Goal: Submit feedback/report problem

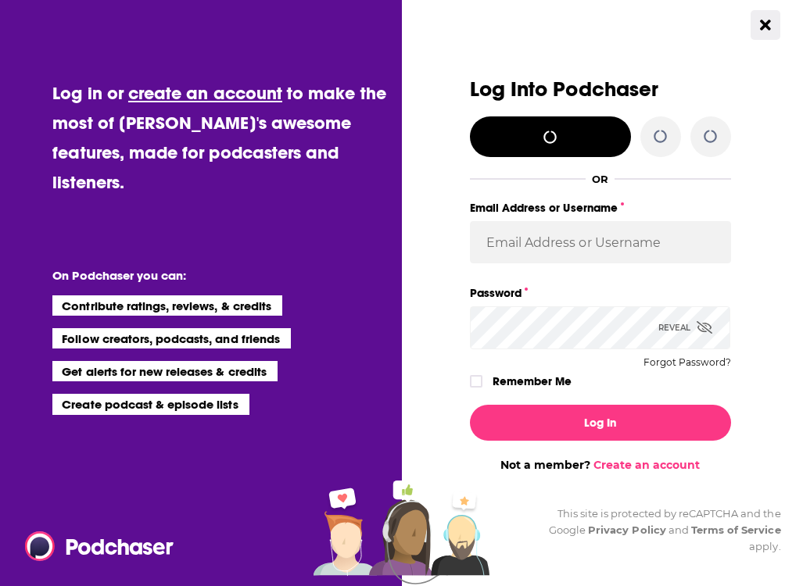
click at [759, 23] on button "Close Button" at bounding box center [766, 25] width 30 height 30
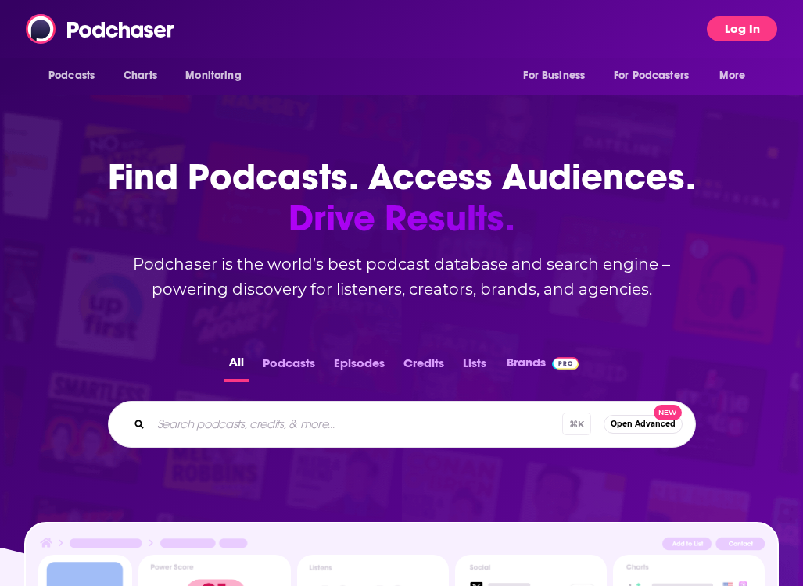
click at [747, 18] on button "Log In" at bounding box center [742, 28] width 70 height 25
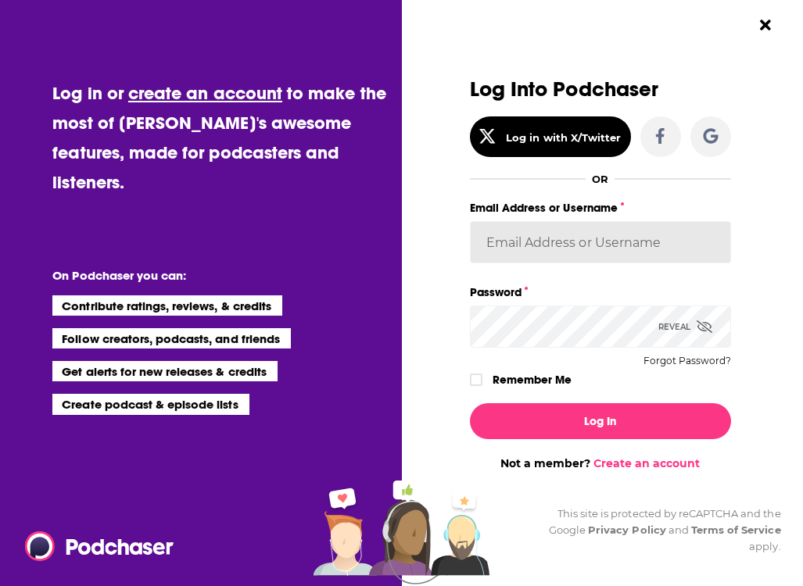
type input "[PERSON_NAME].[PERSON_NAME].TGI"
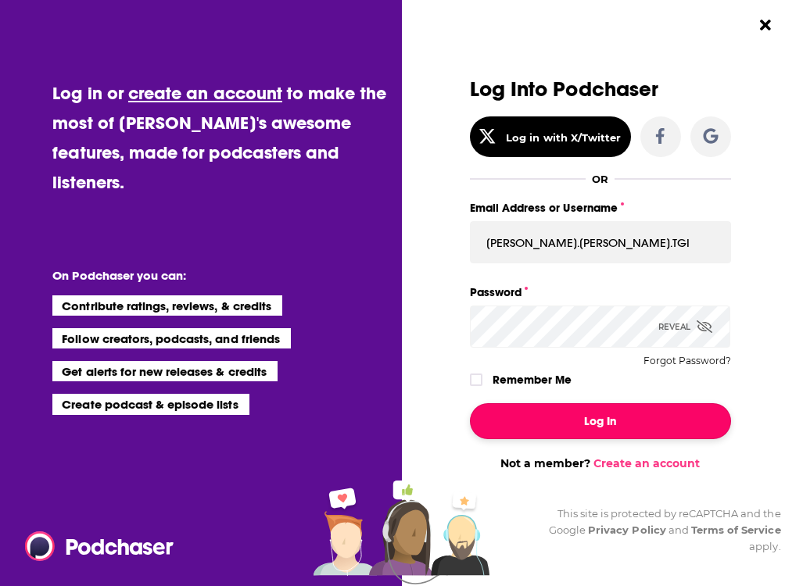
click at [584, 435] on button "Log In" at bounding box center [600, 421] width 261 height 36
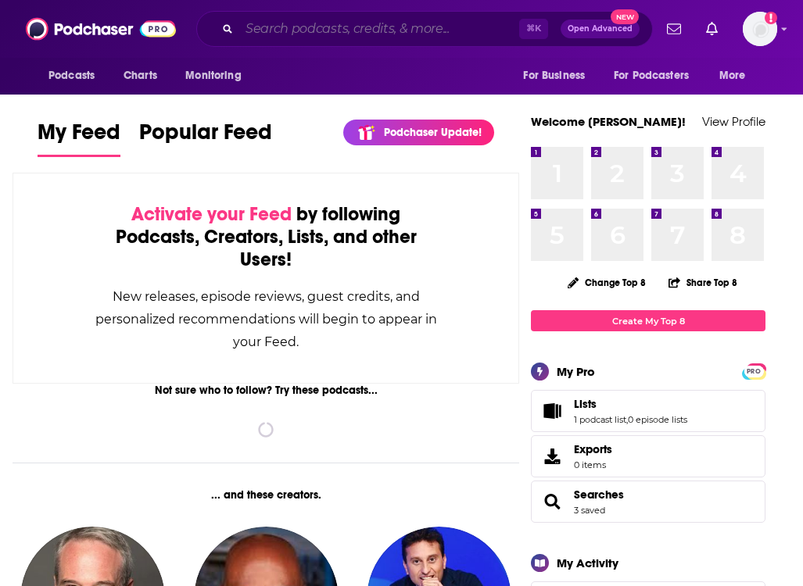
click at [335, 32] on input "Search podcasts, credits, & more..." at bounding box center [379, 28] width 280 height 25
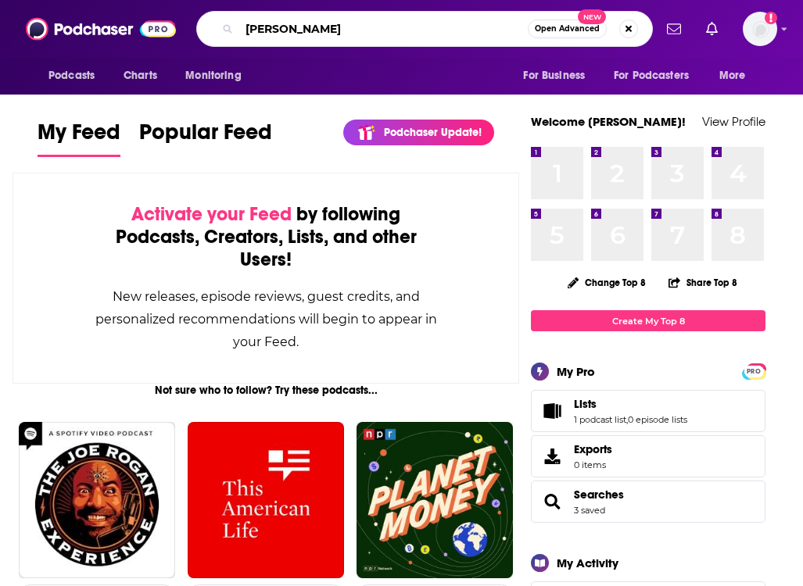
type input "[PERSON_NAME]"
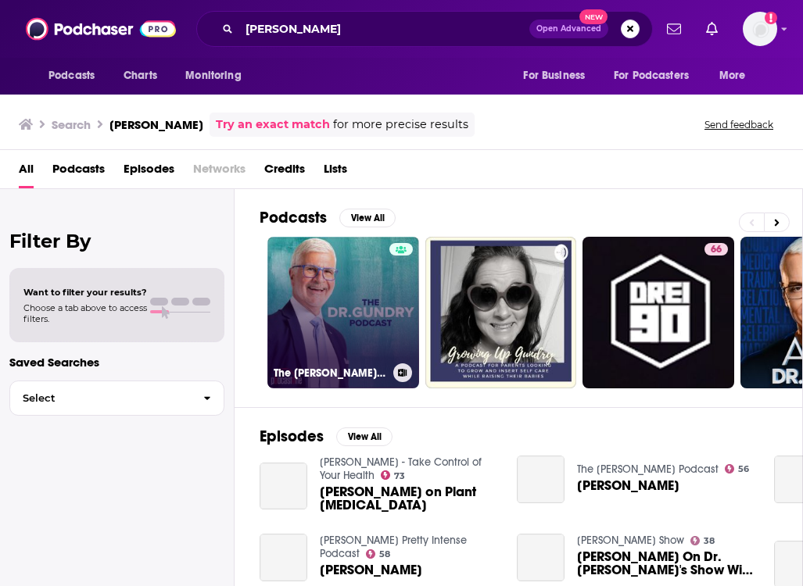
click at [346, 292] on link "The [PERSON_NAME] Podcast" at bounding box center [343, 313] width 152 height 152
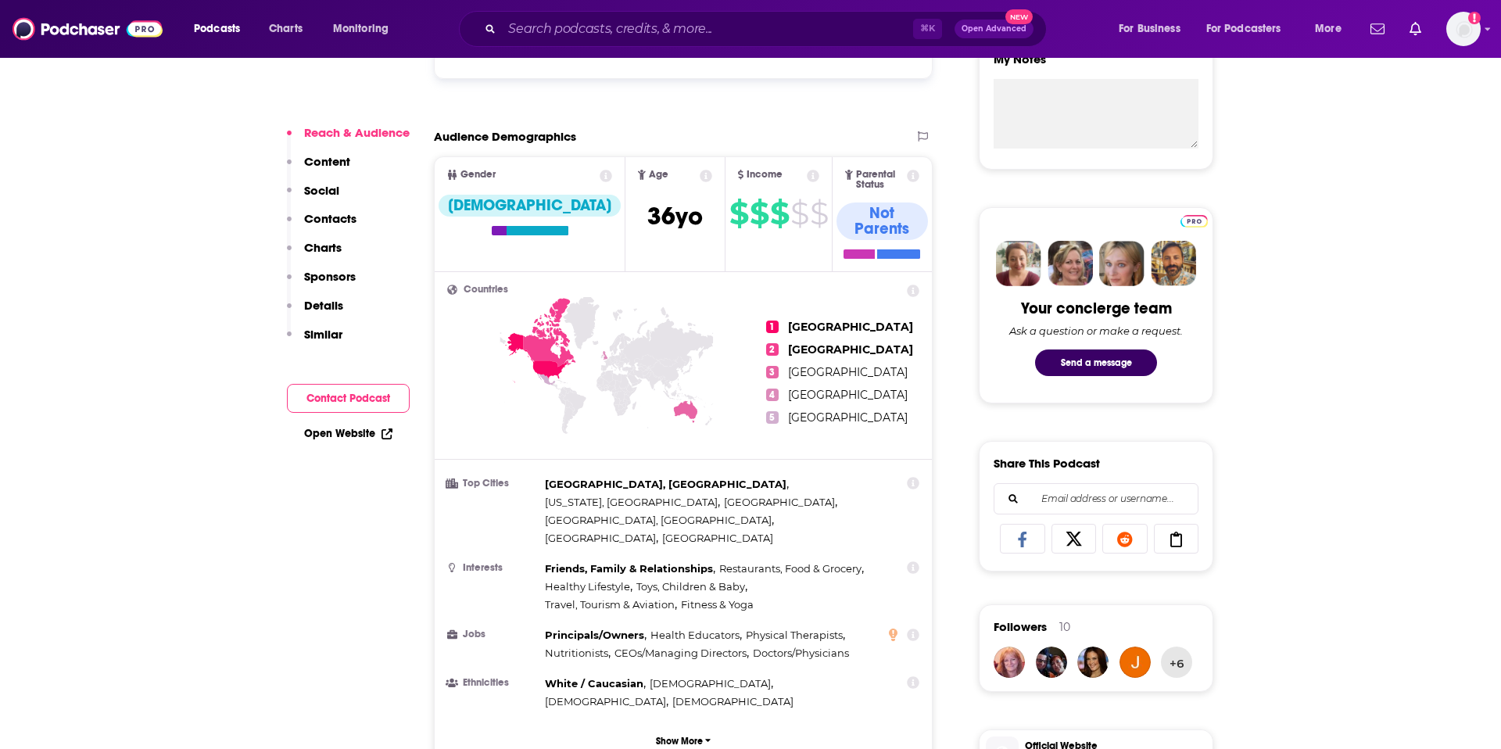
scroll to position [604, 0]
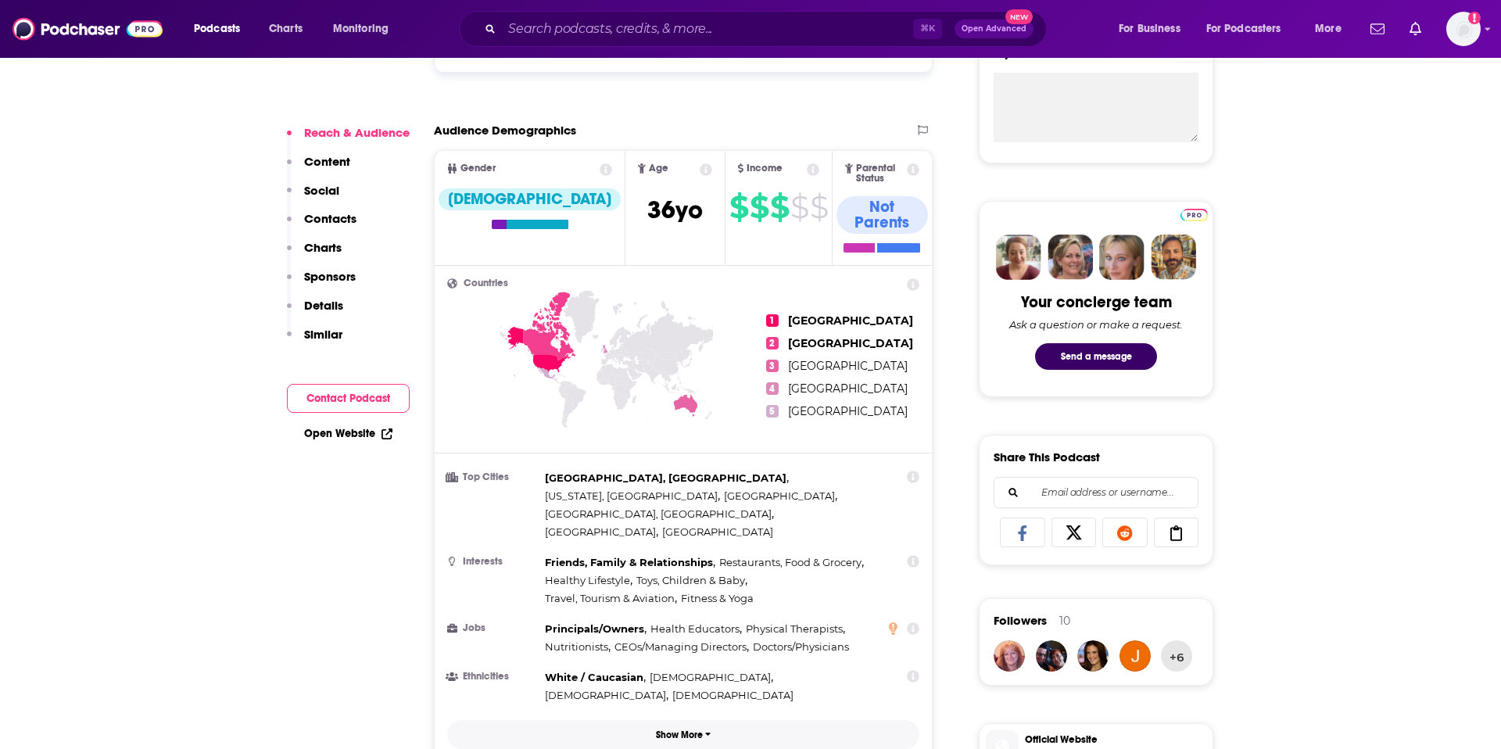
click at [687, 586] on p "Show More" at bounding box center [679, 734] width 47 height 11
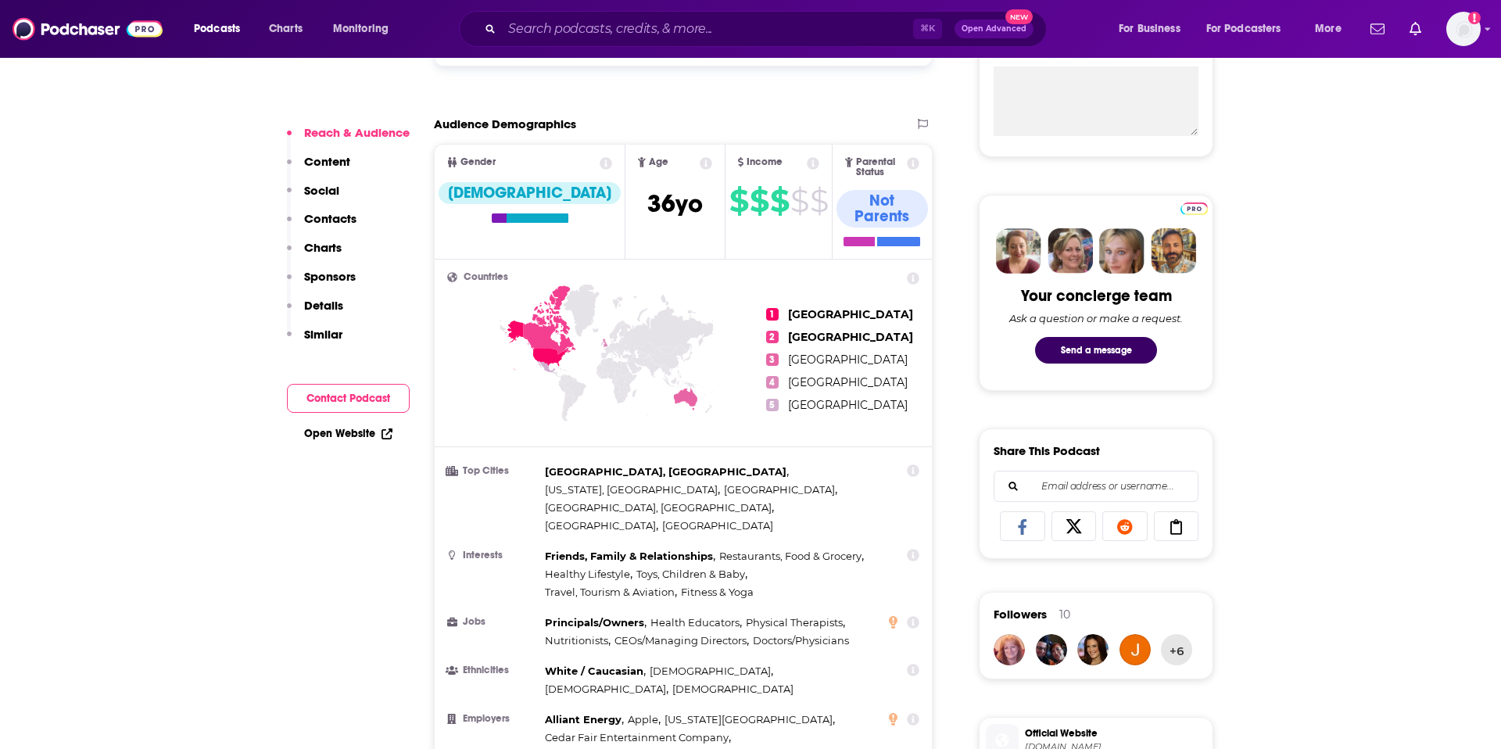
scroll to position [0, 0]
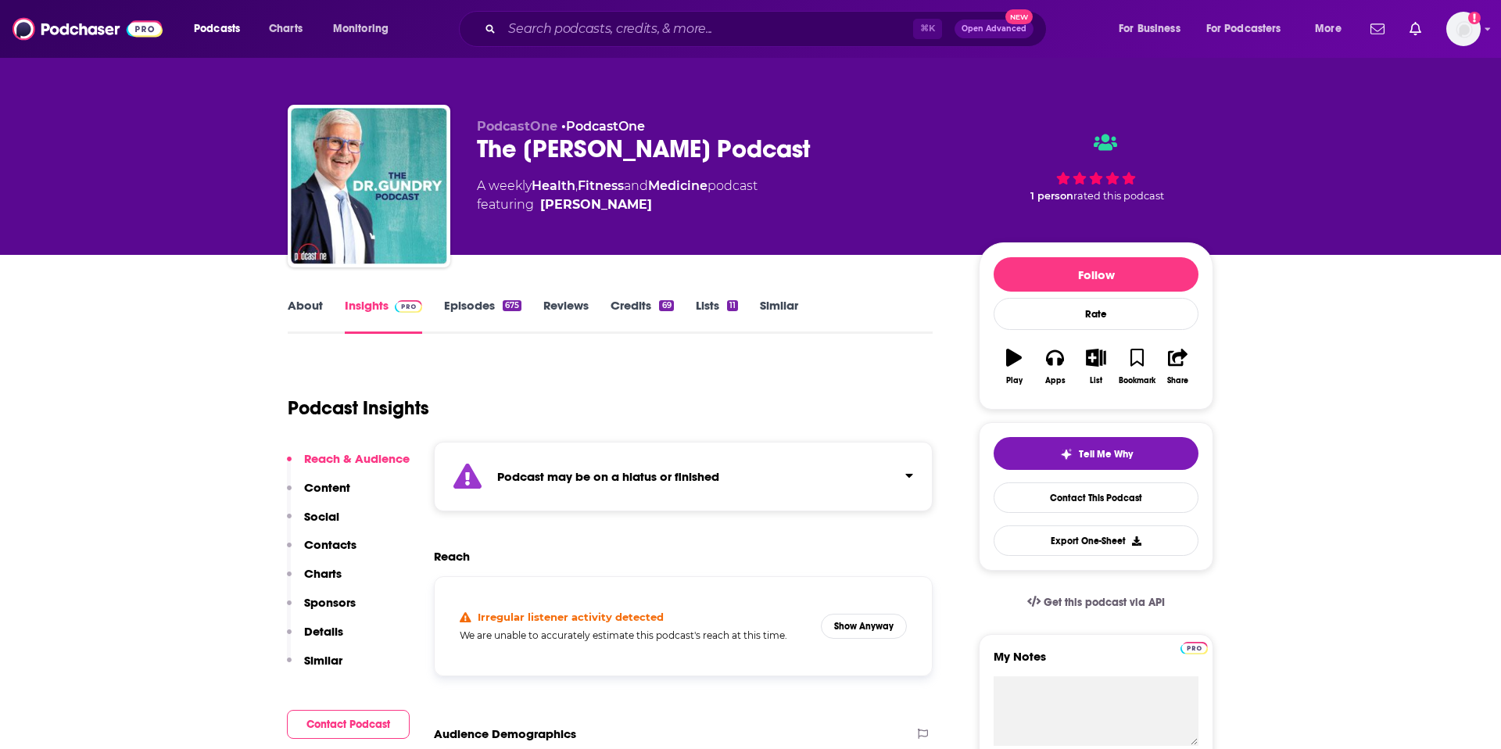
click at [458, 303] on link "Episodes 675" at bounding box center [482, 316] width 77 height 36
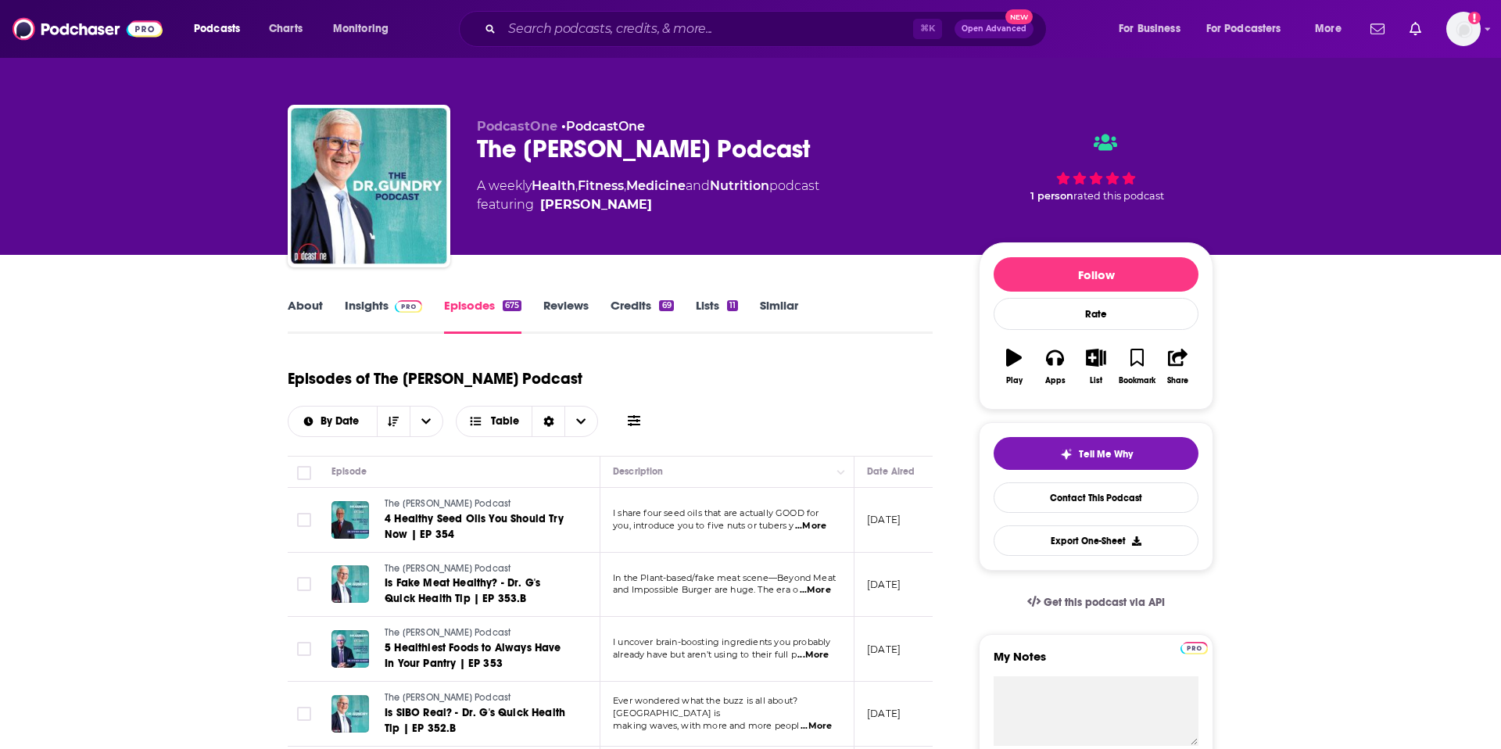
click at [362, 303] on link "Insights" at bounding box center [383, 316] width 77 height 36
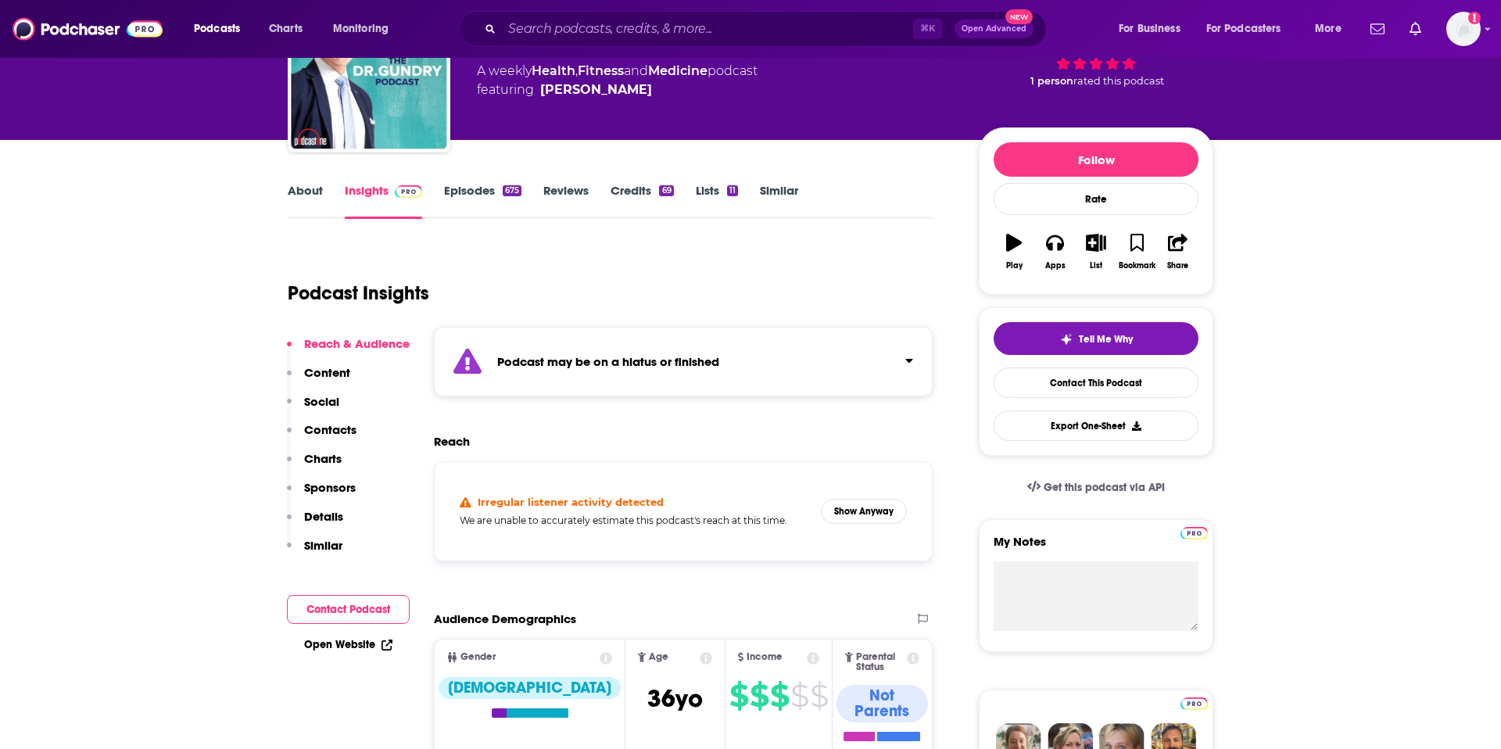
scroll to position [142, 0]
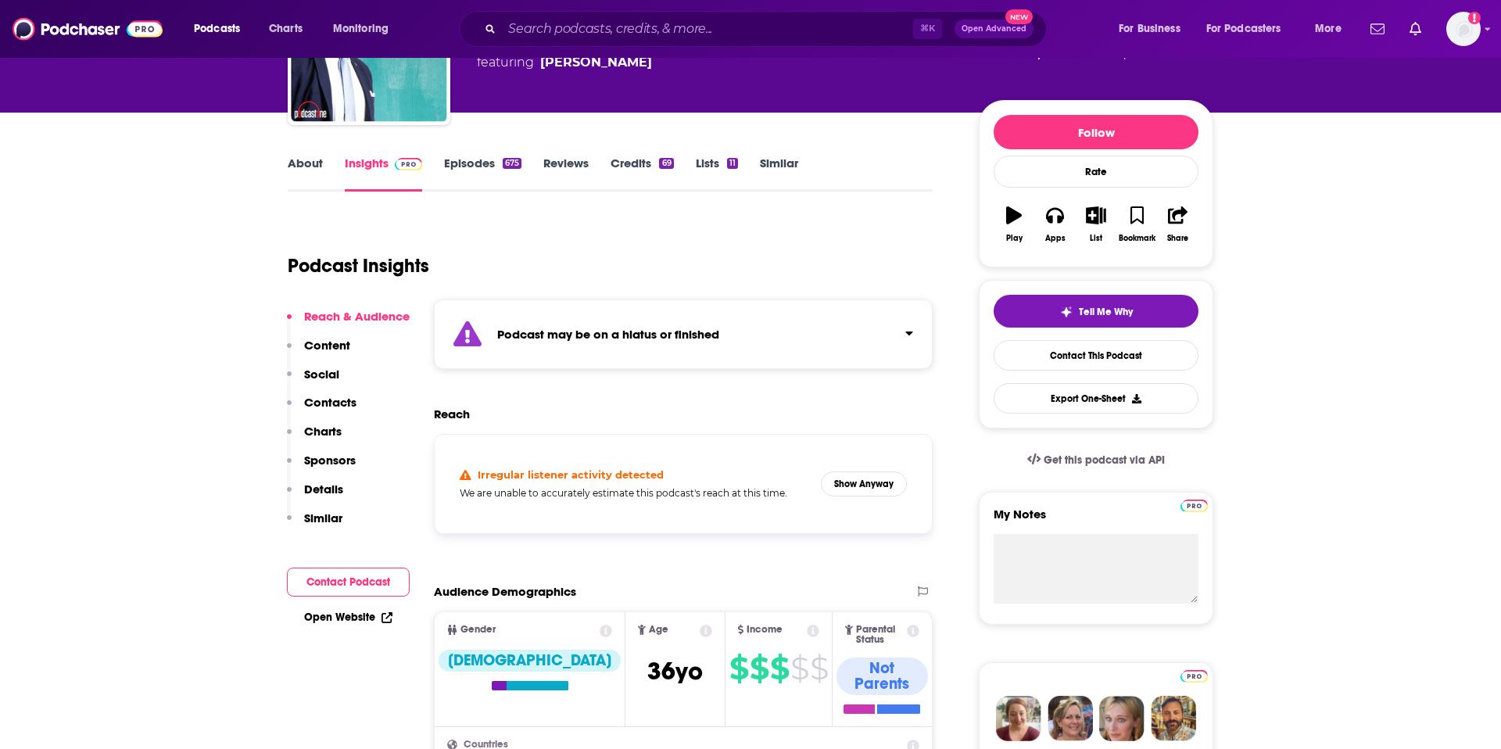
click at [802, 349] on div "Podcast may be on a hiatus or finished" at bounding box center [683, 334] width 499 height 70
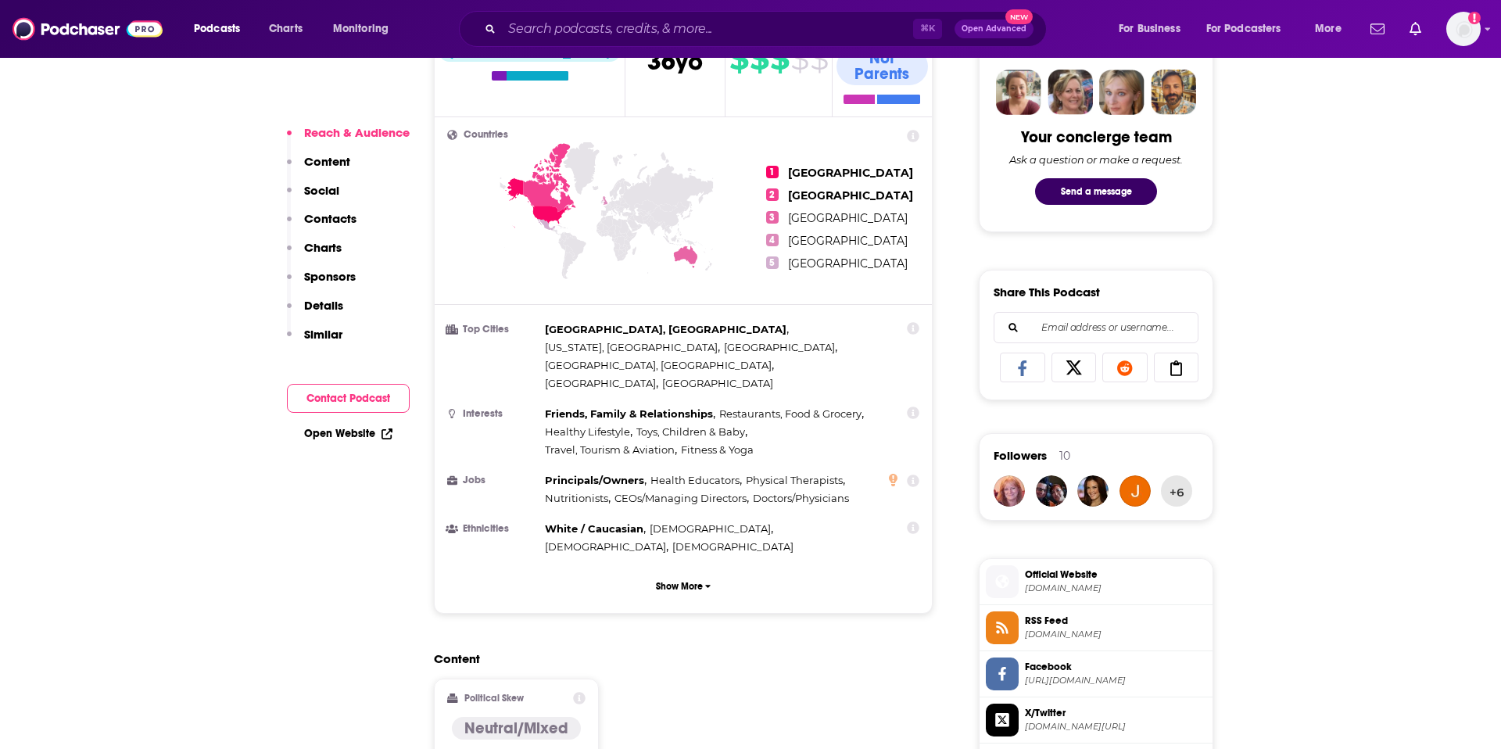
scroll to position [772, 0]
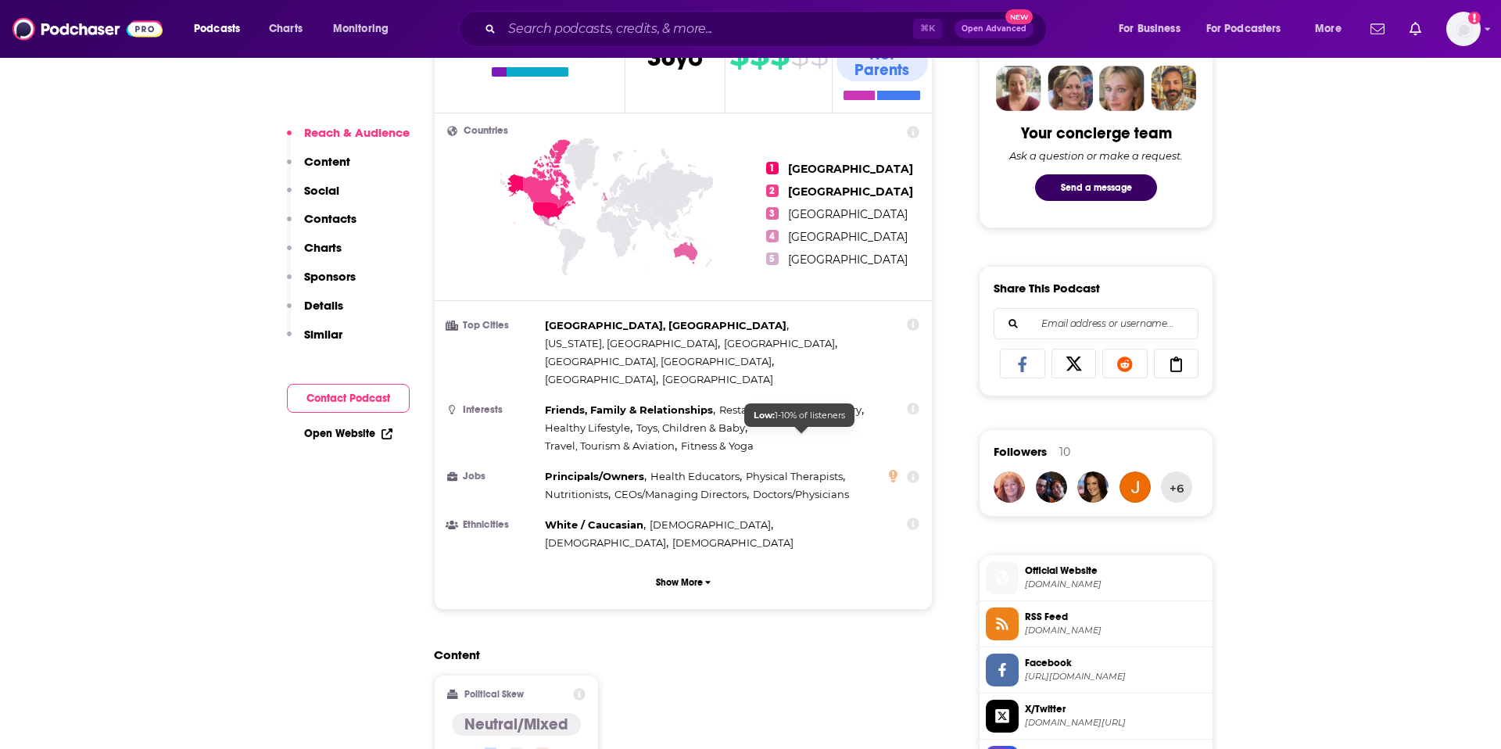
click at [802, 468] on div "Principals/Owners , Health Educators , Physical Therapists , Nutritionists , CE…" at bounding box center [712, 486] width 334 height 36
click at [802, 470] on icon at bounding box center [893, 476] width 9 height 13
click at [802, 417] on link "Learn more" at bounding box center [802, 423] width 63 height 13
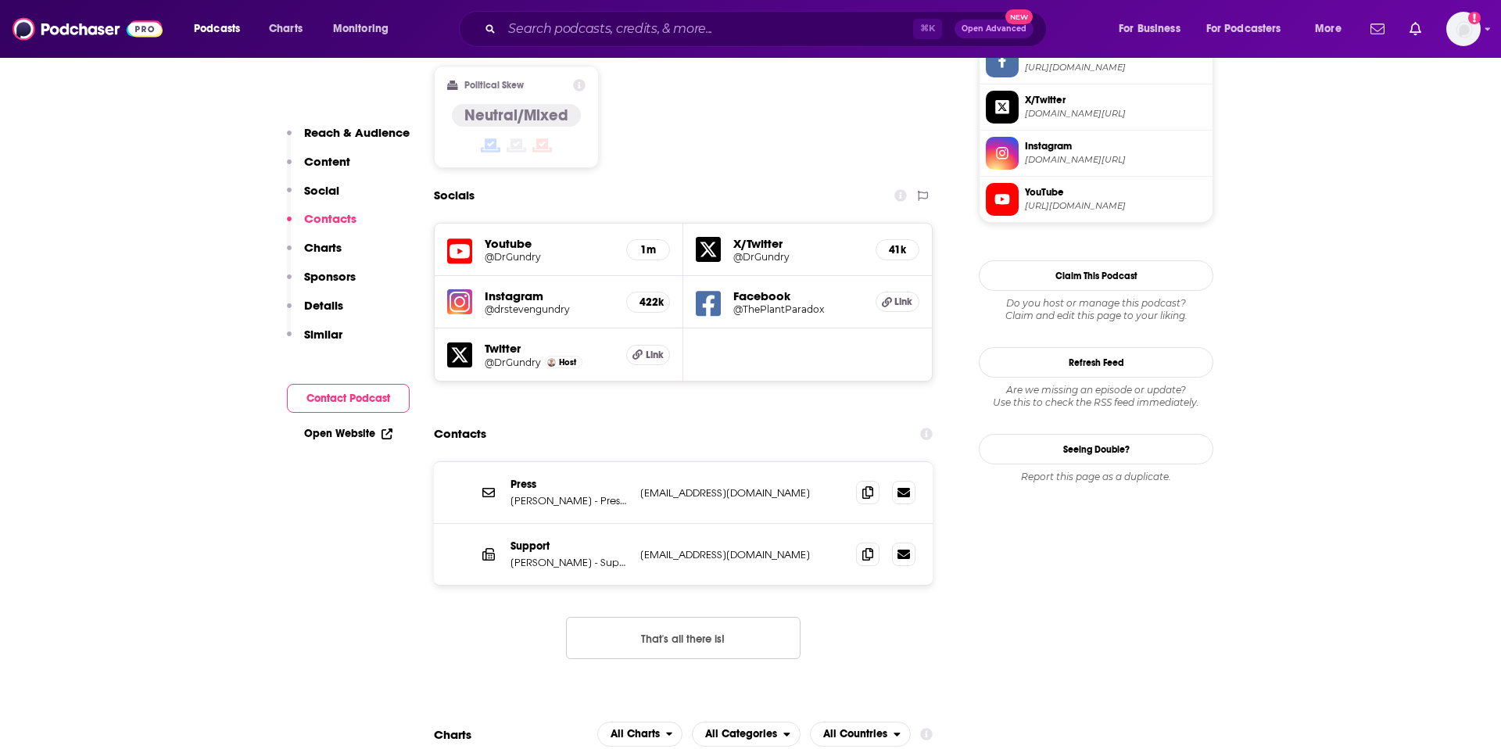
scroll to position [1329, 0]
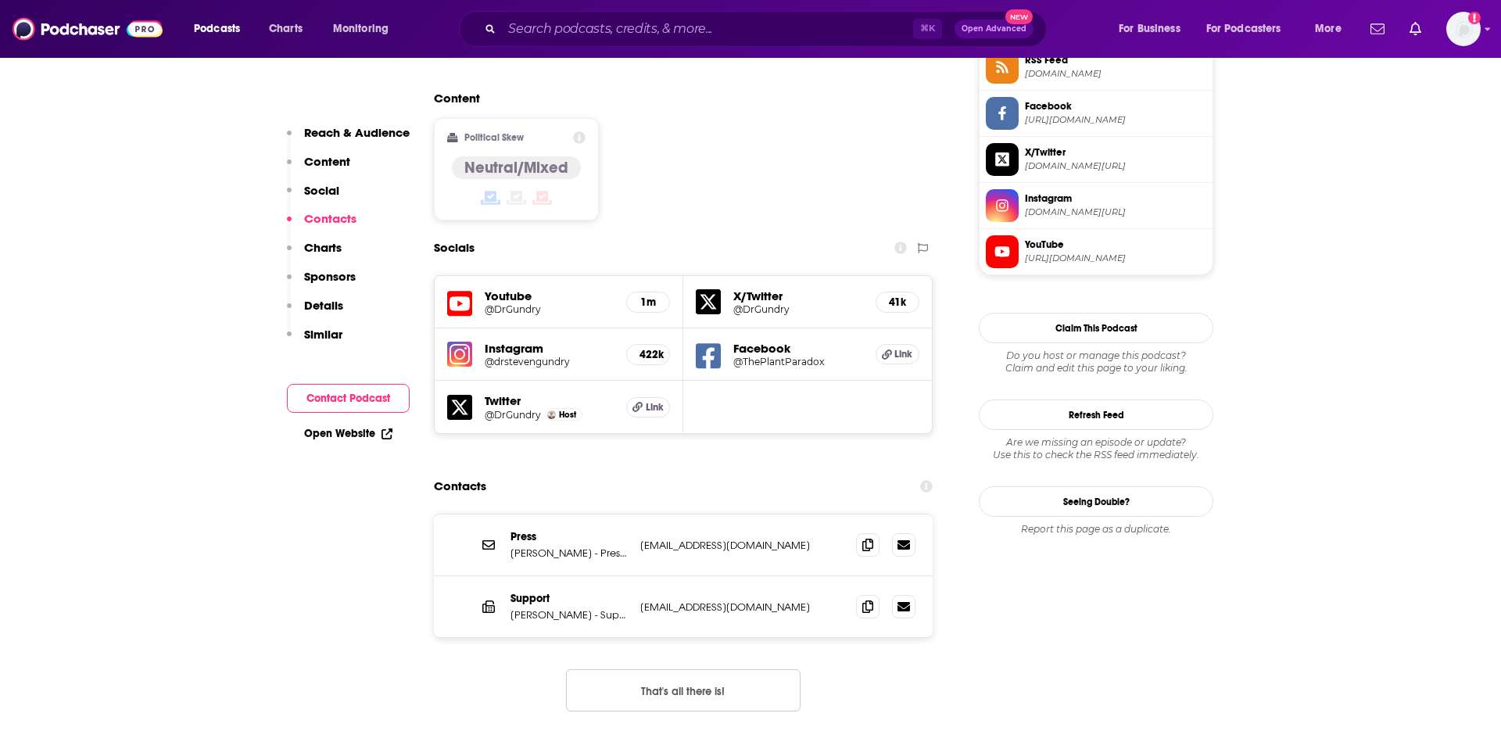
click at [499, 303] on h5 "@DrGundry" at bounding box center [549, 309] width 129 height 12
click at [522, 341] on h5 "Instagram" at bounding box center [549, 348] width 129 height 15
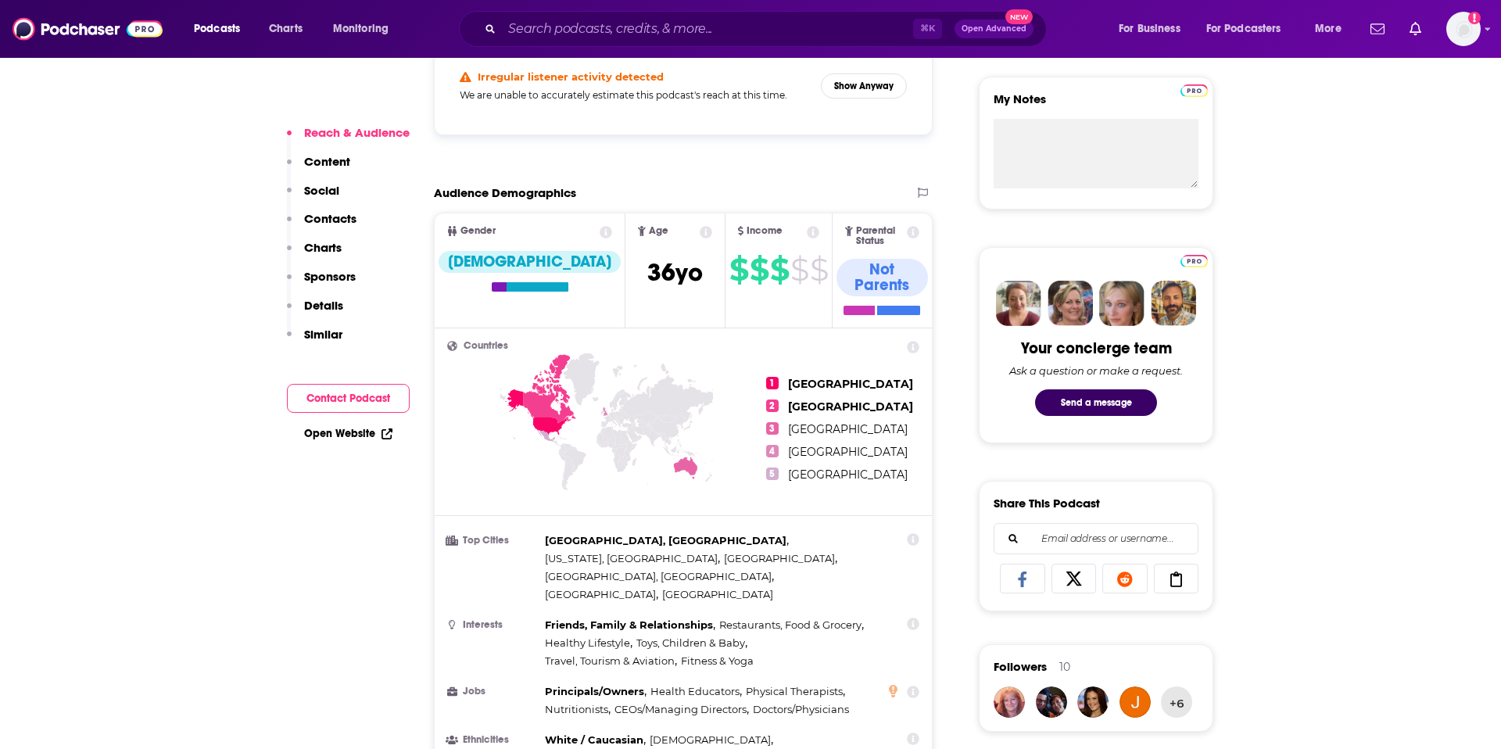
scroll to position [562, 0]
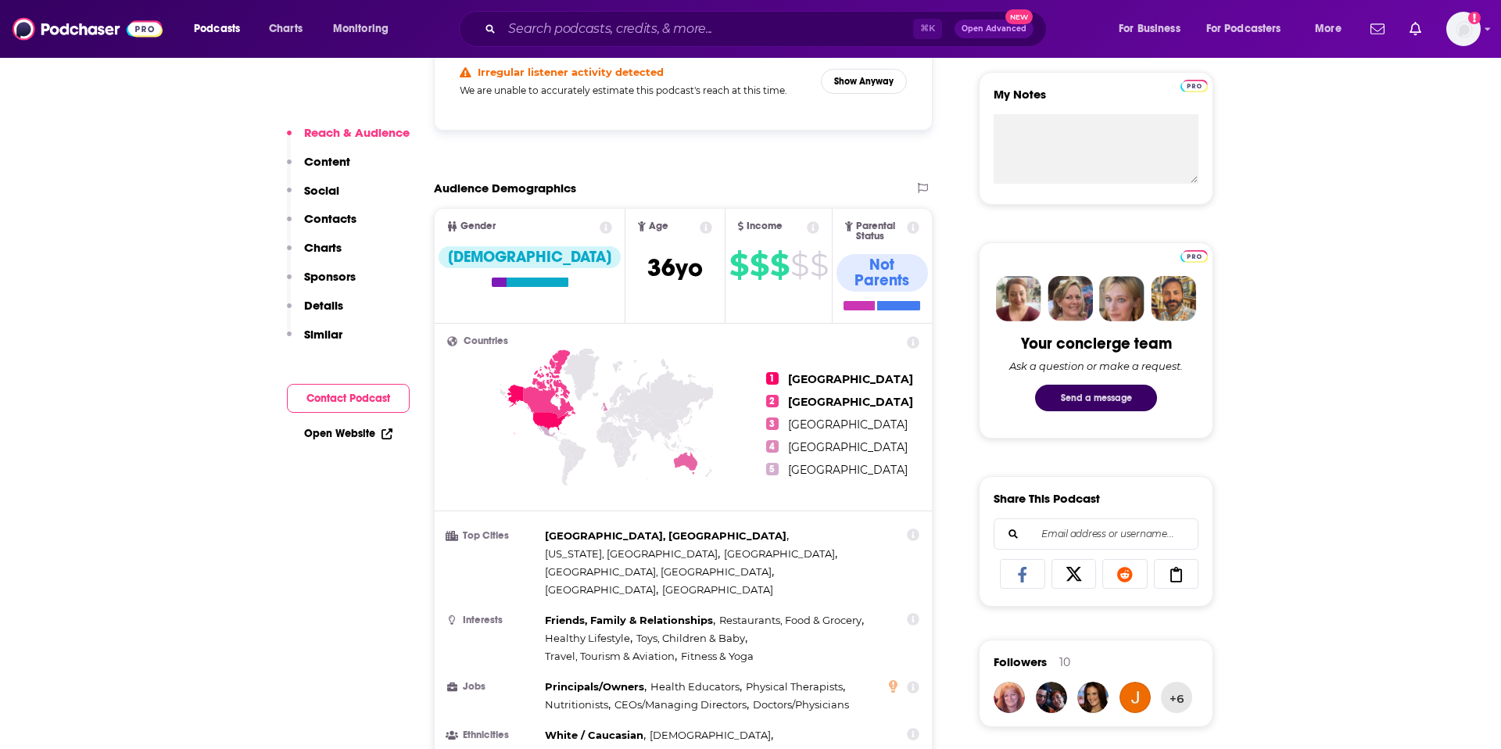
click at [802, 397] on button "Send a message" at bounding box center [1096, 398] width 122 height 27
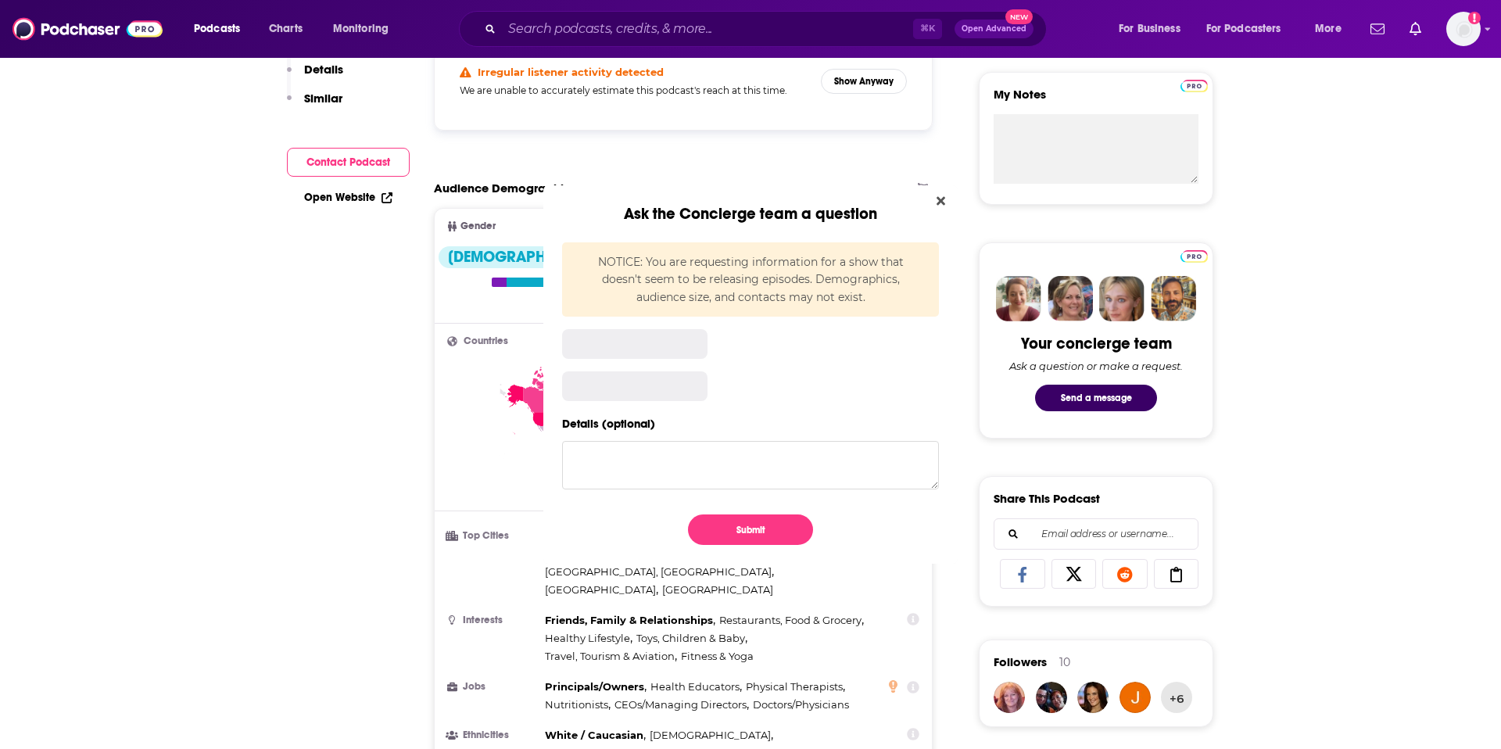
scroll to position [0, 0]
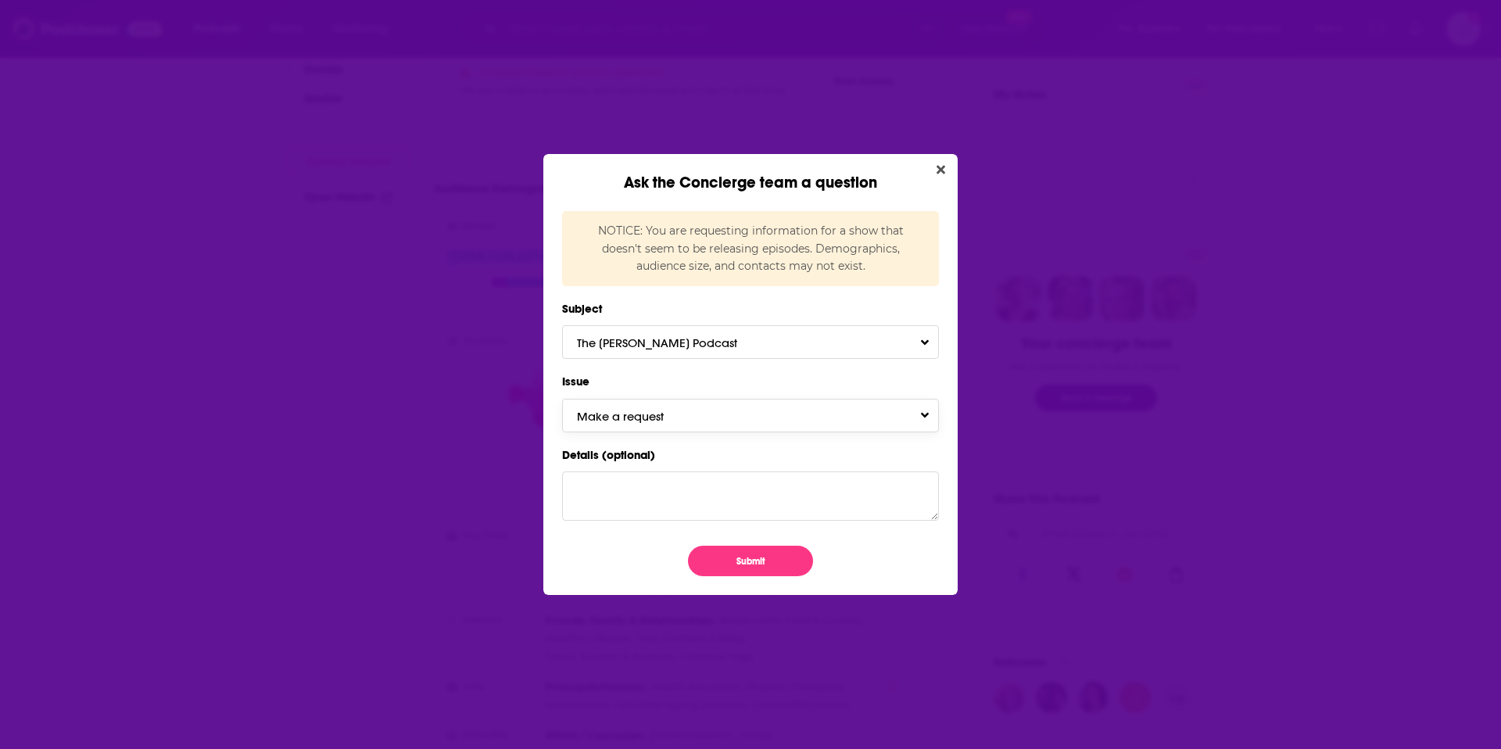
click at [662, 413] on span "Make a request" at bounding box center [636, 416] width 118 height 15
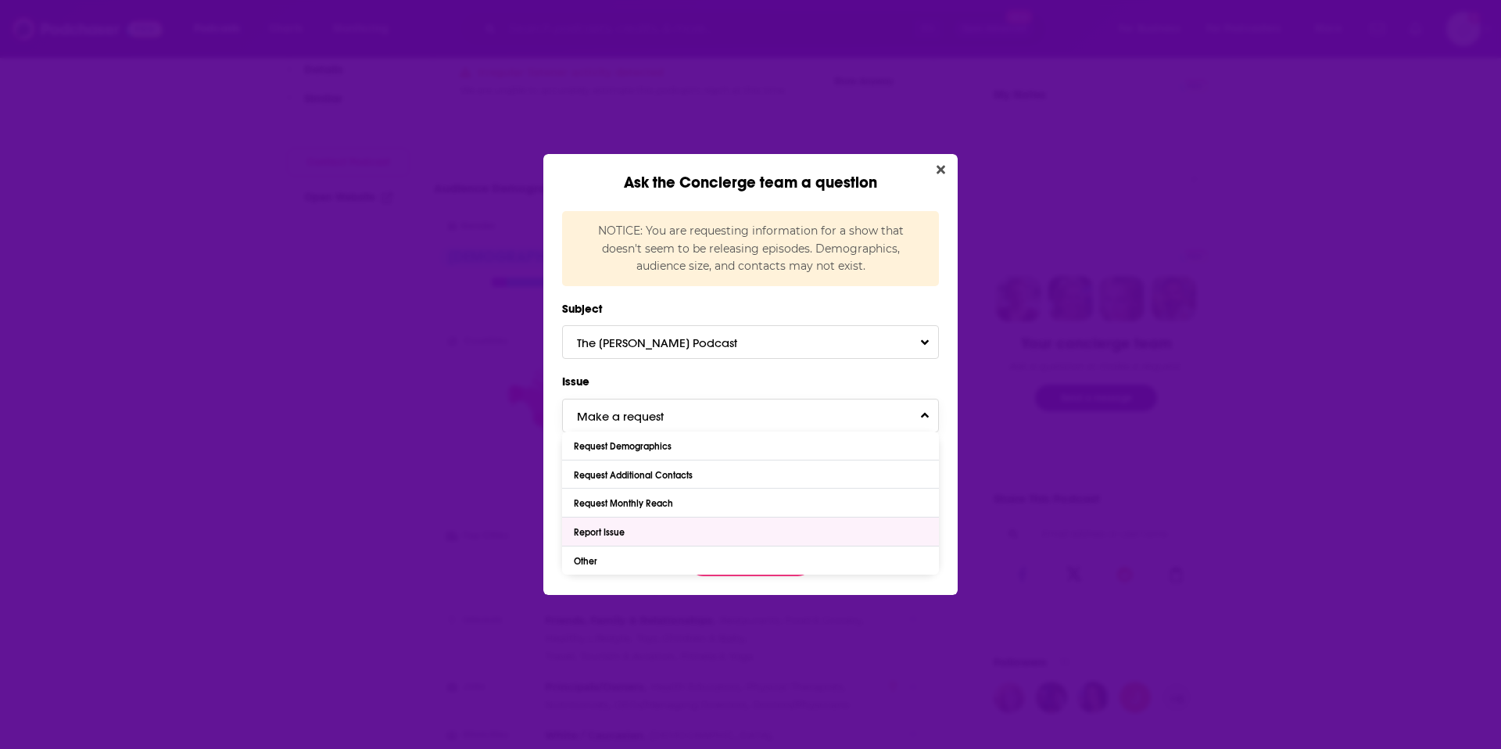
click at [630, 529] on div "Report Issue" at bounding box center [750, 532] width 377 height 28
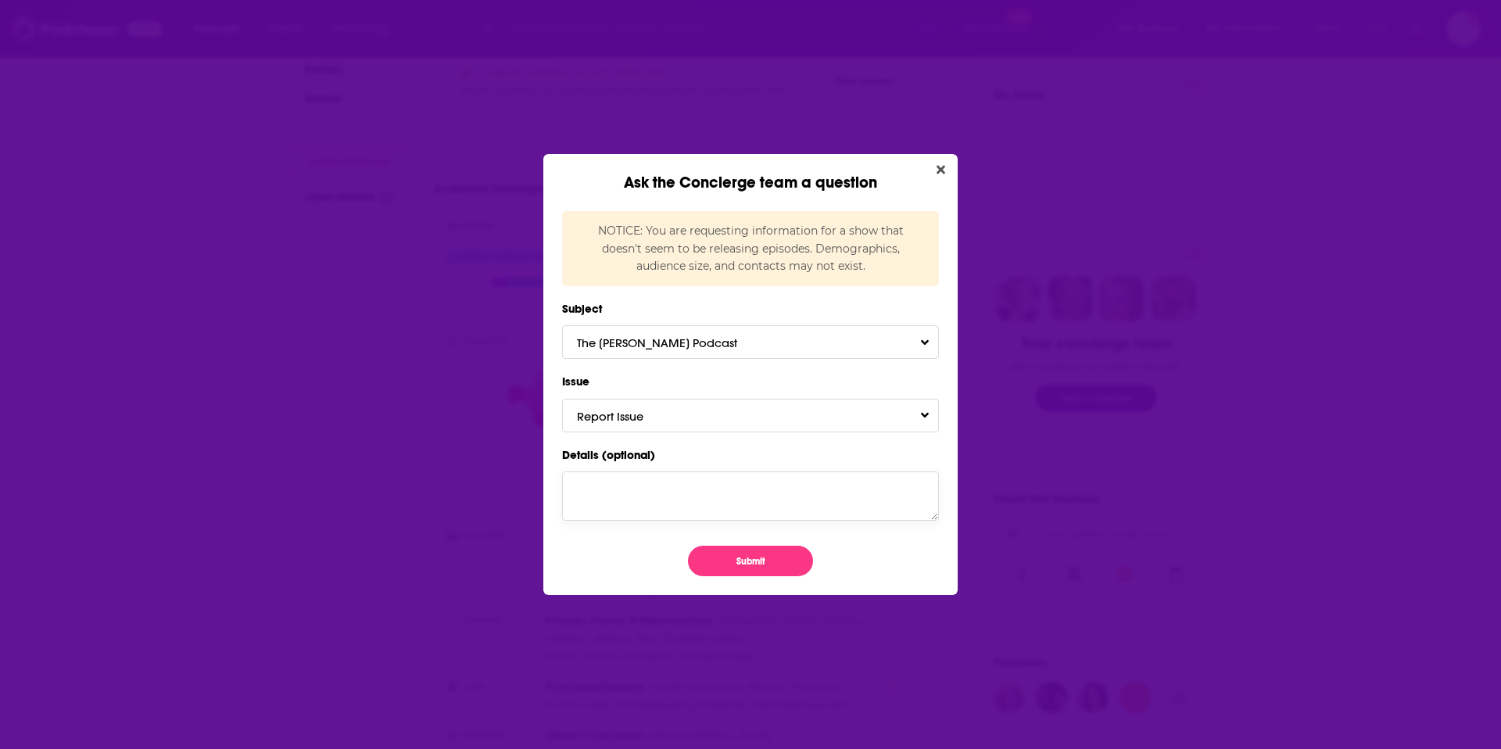
click at [647, 492] on textarea "Details (optional)" at bounding box center [750, 495] width 377 height 48
type textarea "This podcast is still active, the YouTube channel is posting episodes every few…"
click at [736, 561] on button "Submit" at bounding box center [750, 561] width 125 height 30
